Goal: Information Seeking & Learning: Learn about a topic

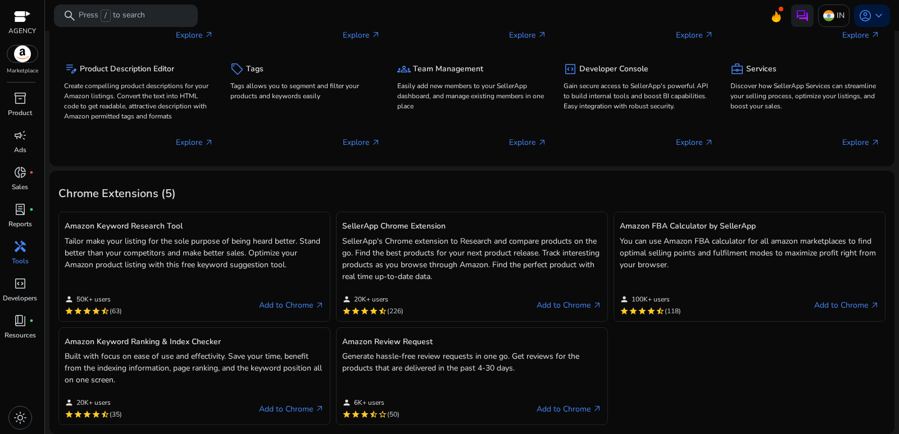
click at [17, 256] on p "Tools" at bounding box center [20, 261] width 17 height 10
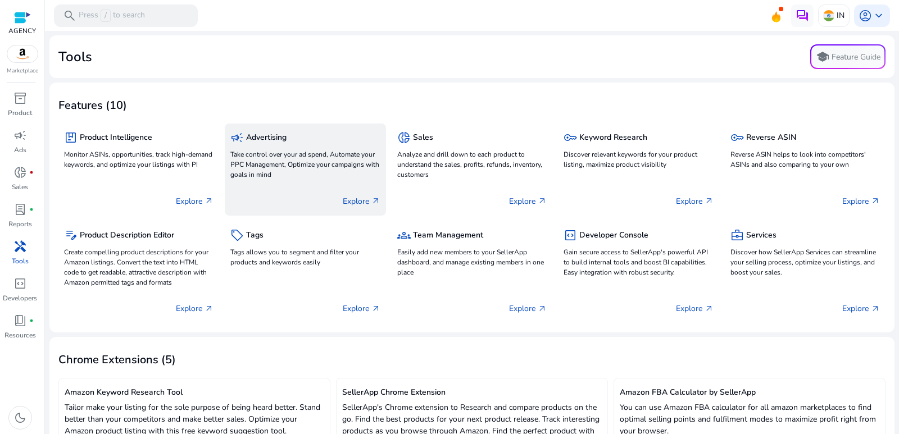
click at [322, 189] on div "Explore arrow_outward" at bounding box center [304, 197] width 149 height 28
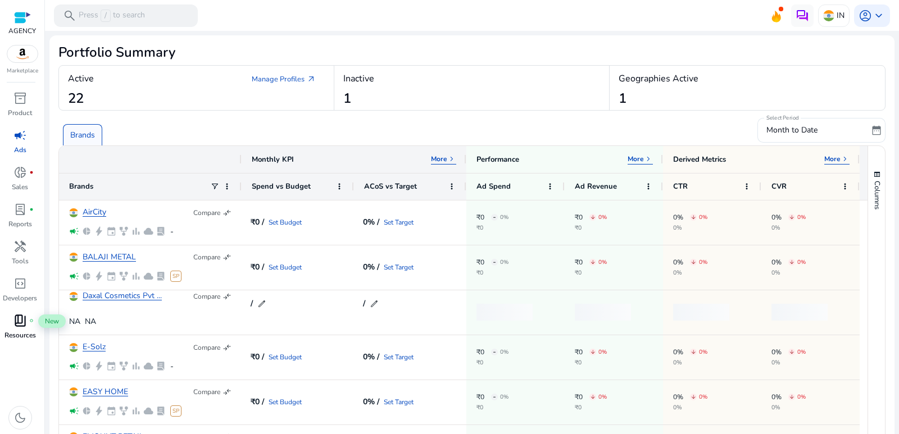
click at [19, 316] on span "book_4" at bounding box center [19, 320] width 13 height 13
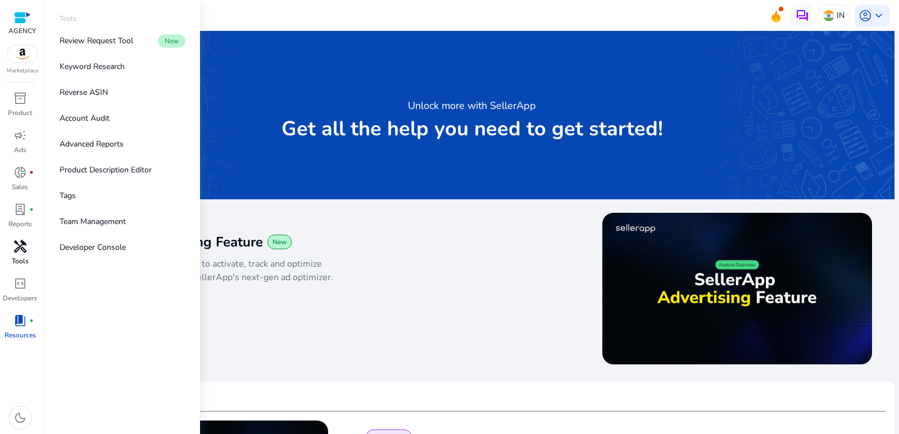
click at [13, 250] on span "handyman" at bounding box center [19, 246] width 13 height 13
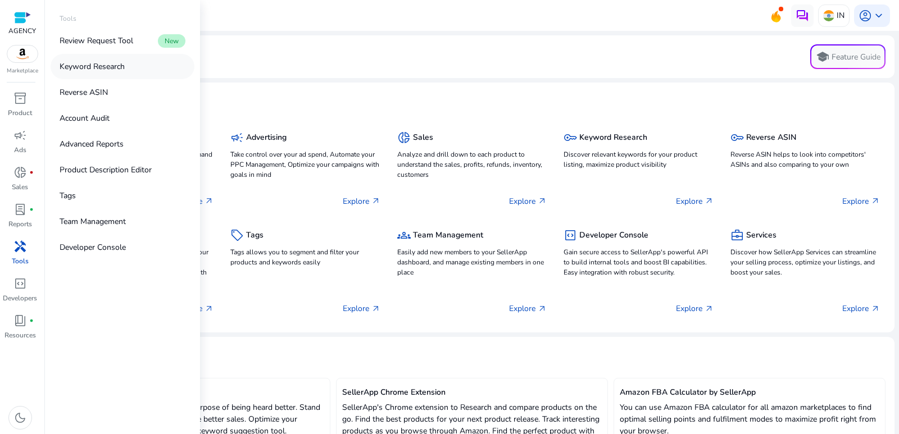
click at [112, 56] on link "Keyword Research" at bounding box center [123, 66] width 144 height 25
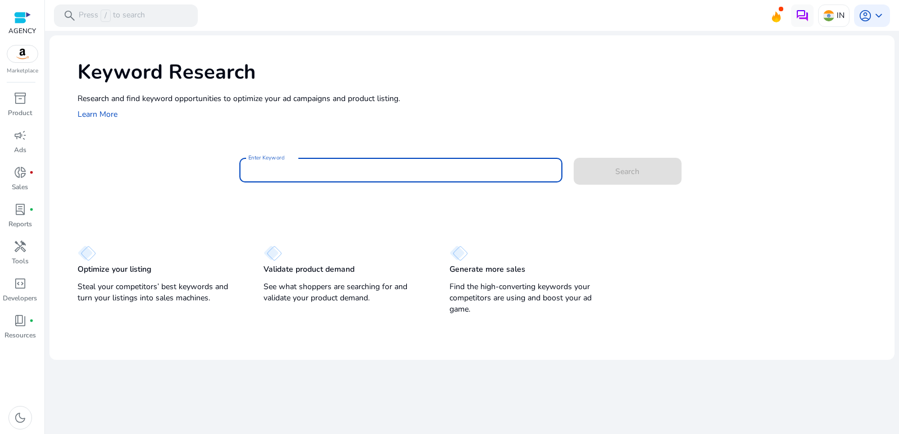
click at [295, 165] on input "Enter Keyword" at bounding box center [400, 170] width 305 height 12
click at [574, 158] on button "Search" at bounding box center [628, 171] width 108 height 27
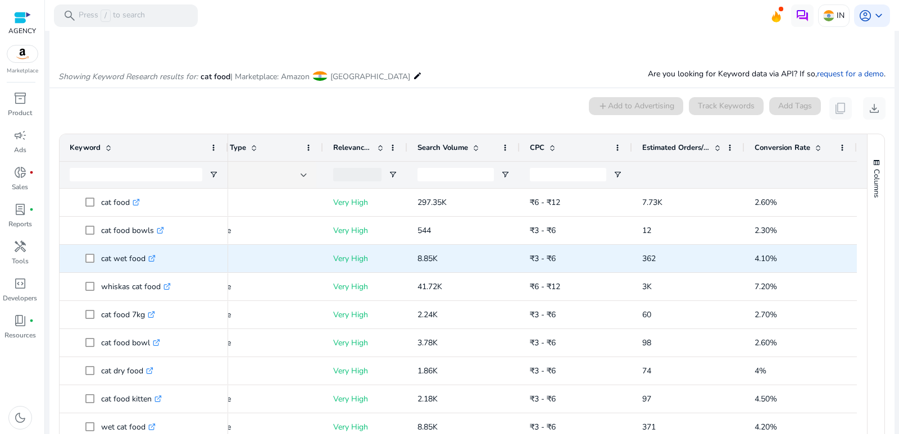
type input "*********"
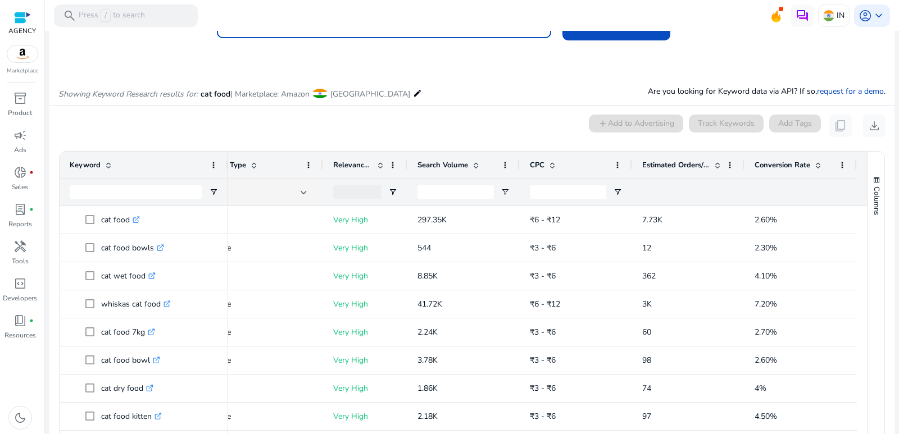
scroll to position [33, 0]
